Goal: Information Seeking & Learning: Learn about a topic

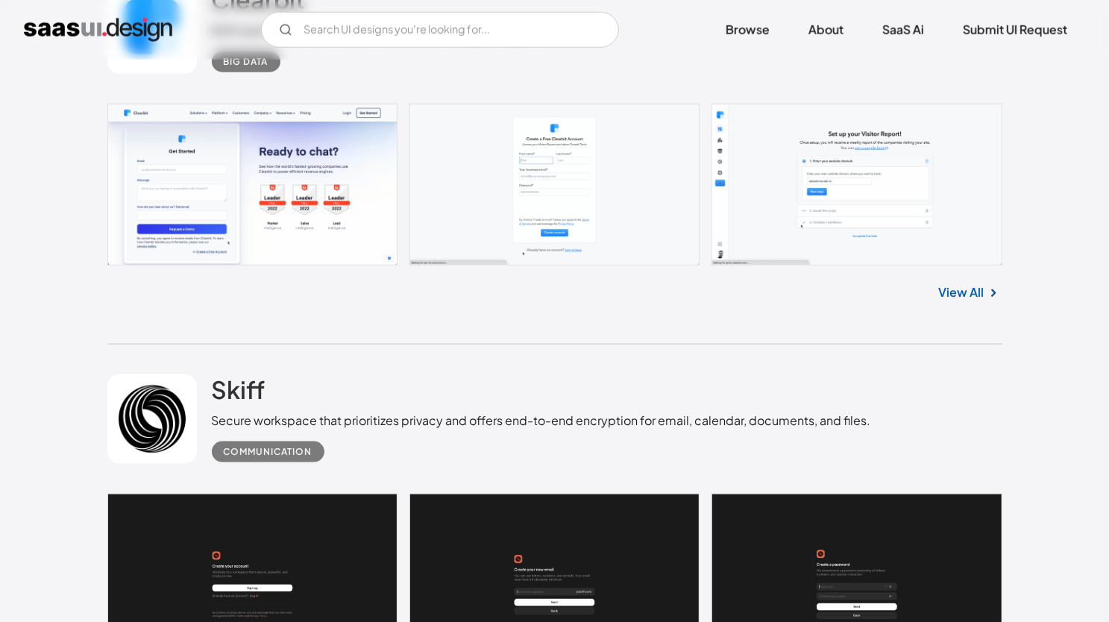
scroll to position [895, 0]
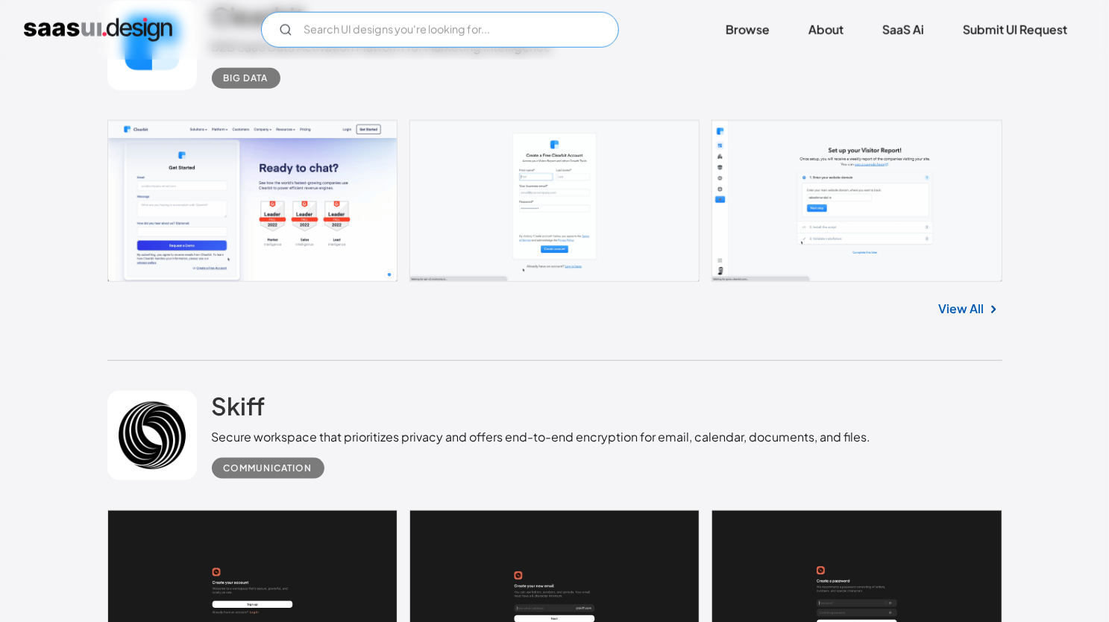
click at [336, 26] on input "Email Form" at bounding box center [440, 30] width 358 height 36
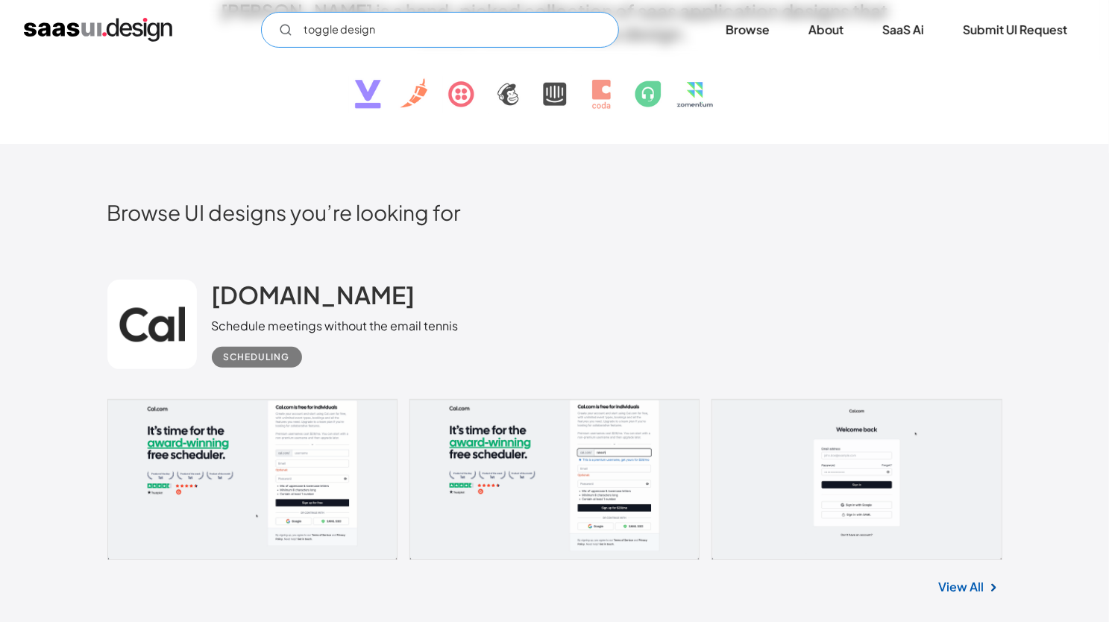
scroll to position [448, 0]
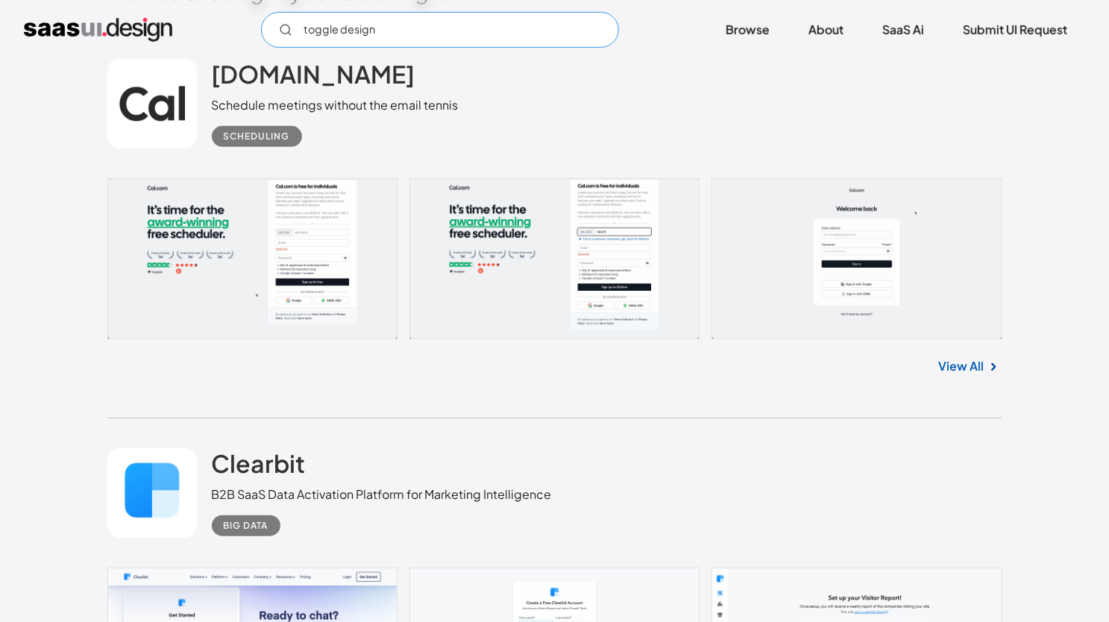
type input "toggle design"
click at [184, 268] on link at bounding box center [554, 258] width 895 height 161
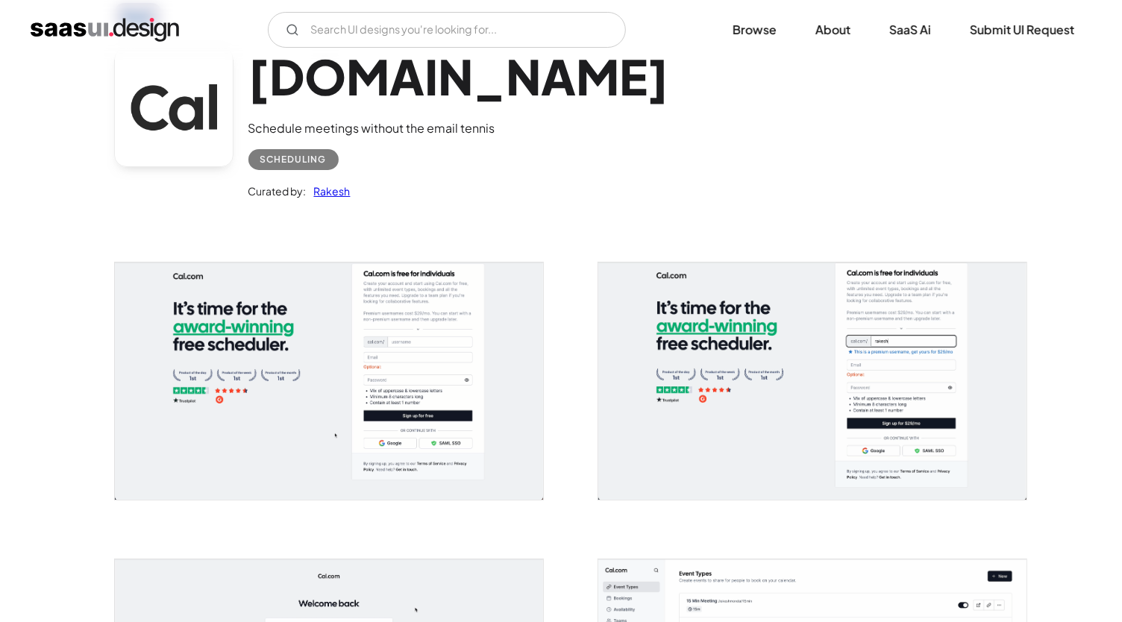
scroll to position [149, 0]
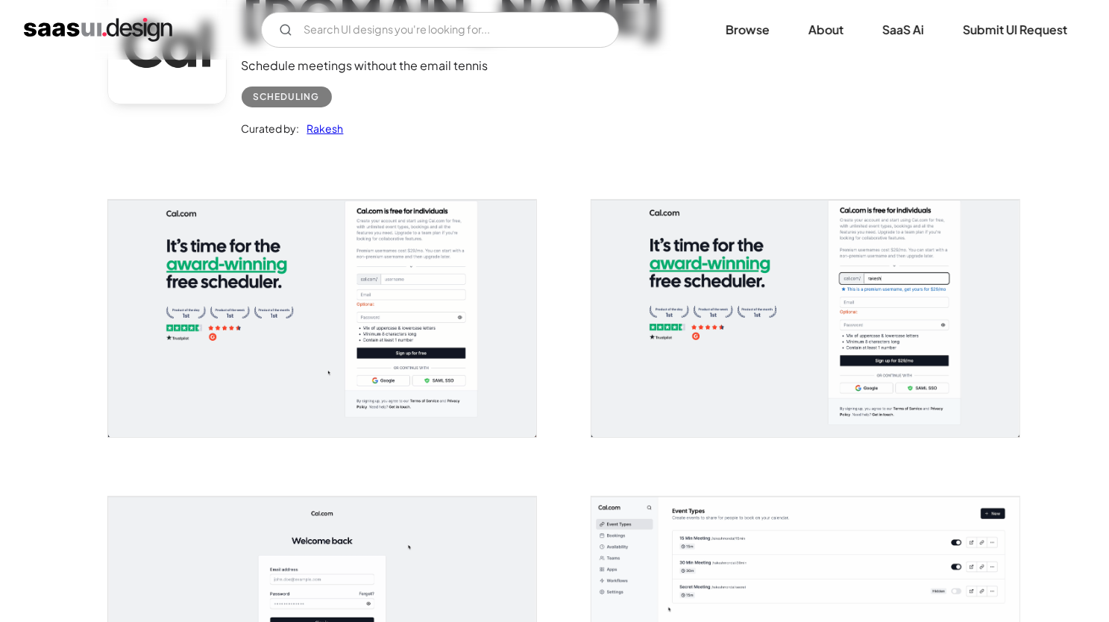
click at [381, 302] on img "open lightbox" at bounding box center [322, 318] width 428 height 236
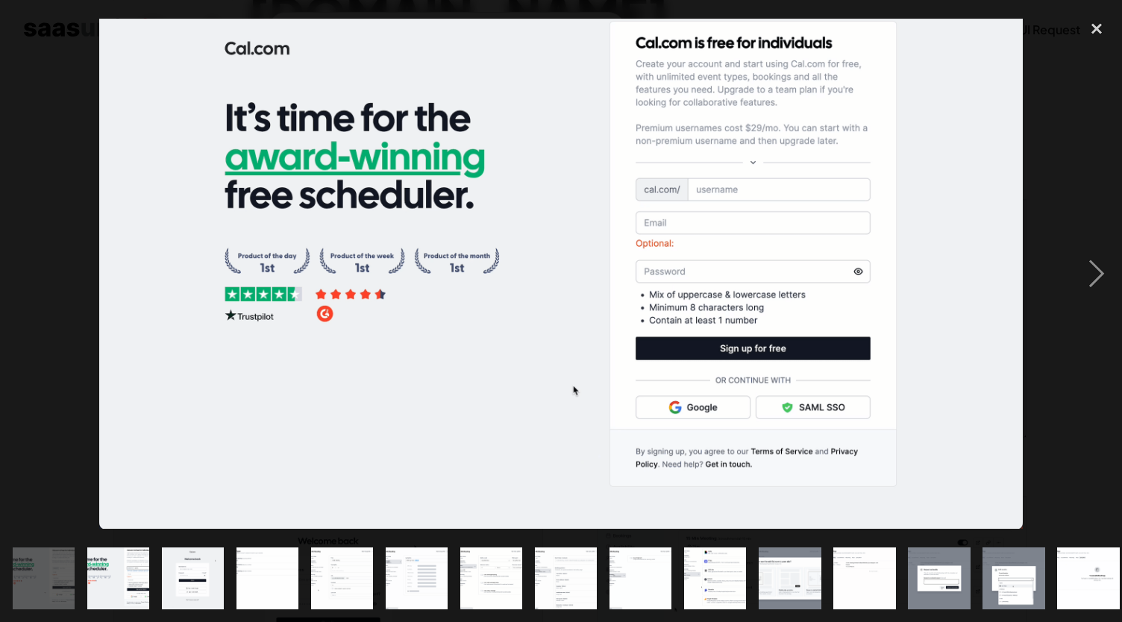
click at [130, 551] on img "show item 2 of 25" at bounding box center [118, 579] width 113 height 62
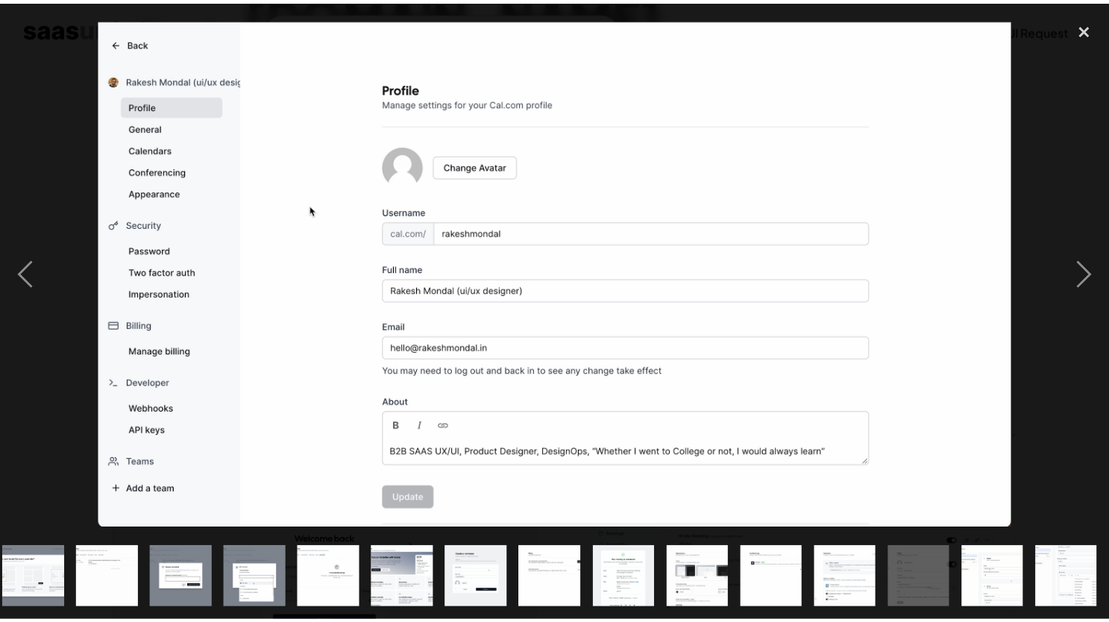
scroll to position [0, 756]
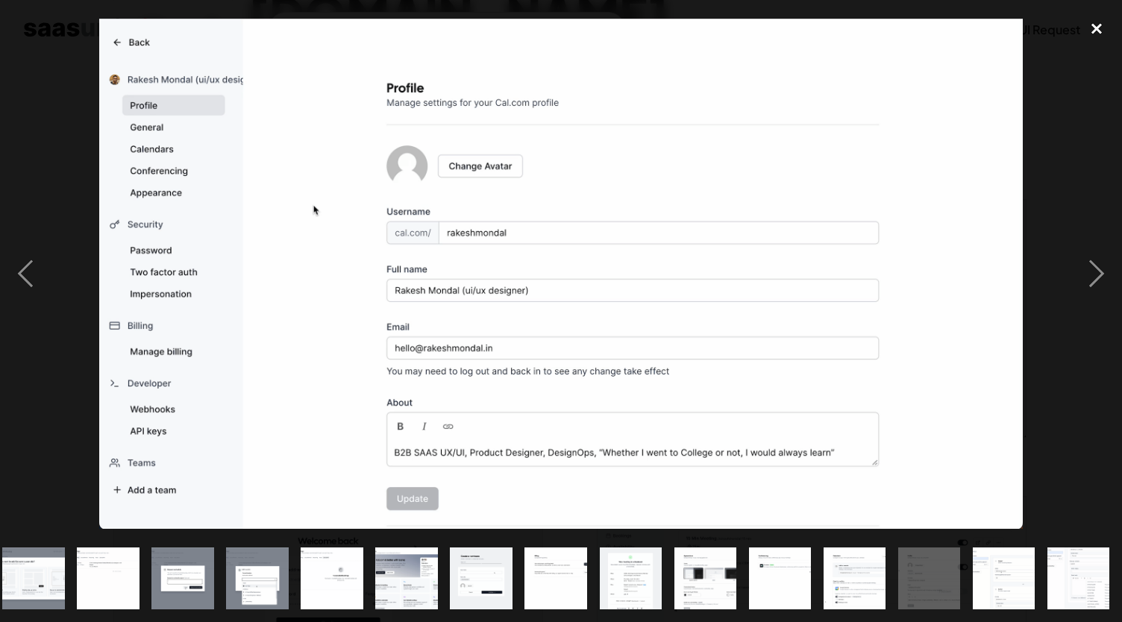
click at [1095, 32] on div "close lightbox" at bounding box center [1096, 29] width 51 height 33
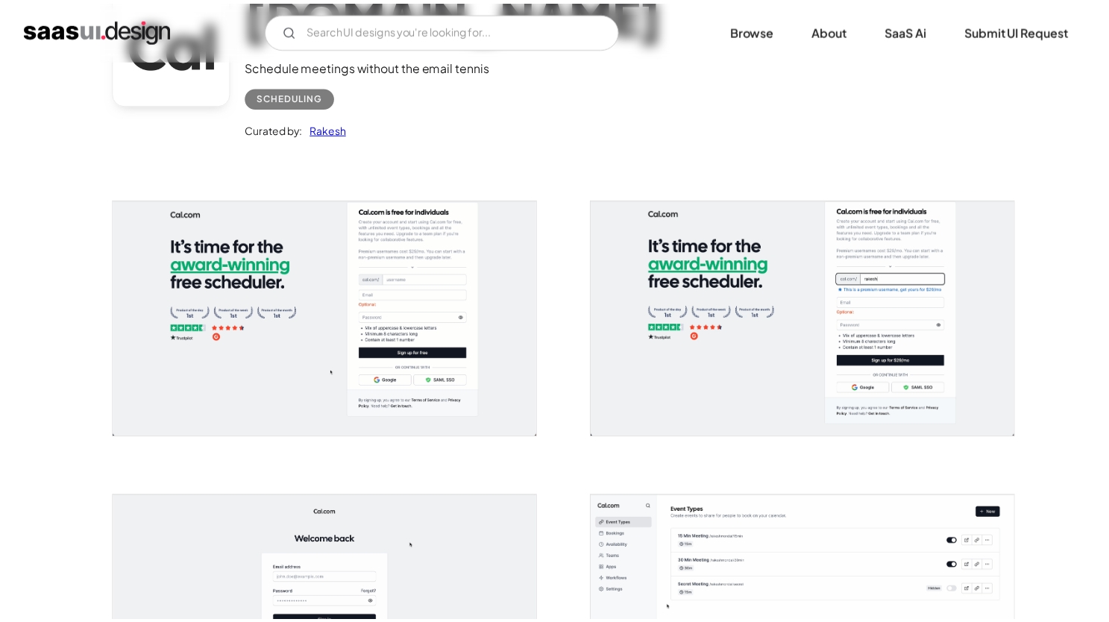
scroll to position [0, 0]
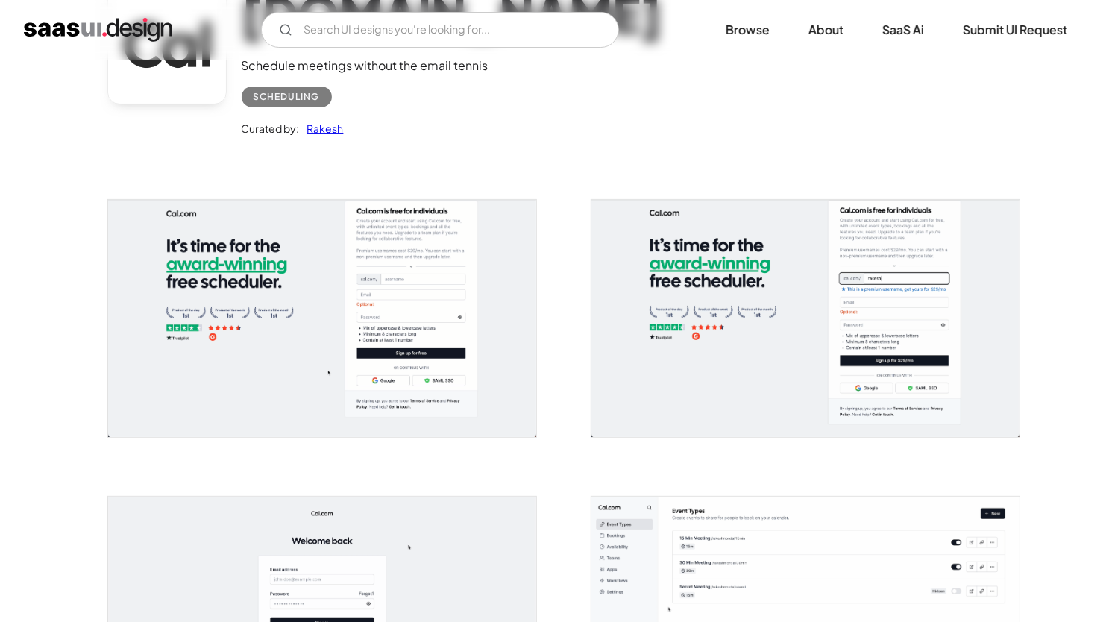
click at [688, 233] on img "open lightbox" at bounding box center [806, 318] width 428 height 236
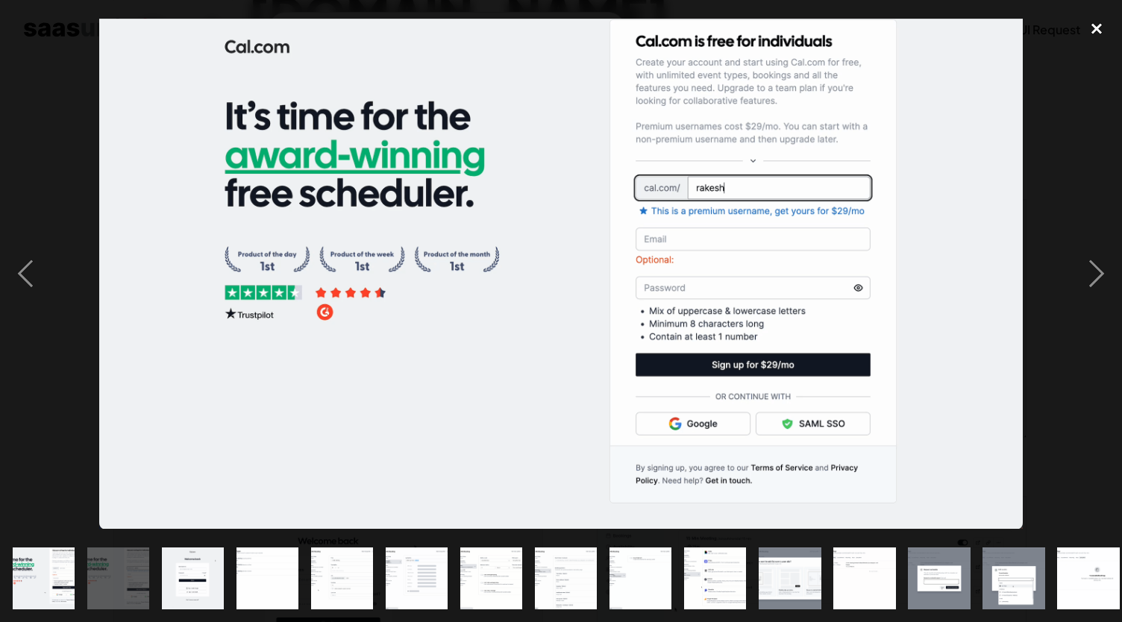
click at [1105, 28] on div "close lightbox" at bounding box center [1096, 29] width 51 height 33
